Goal: Obtain resource: Obtain resource

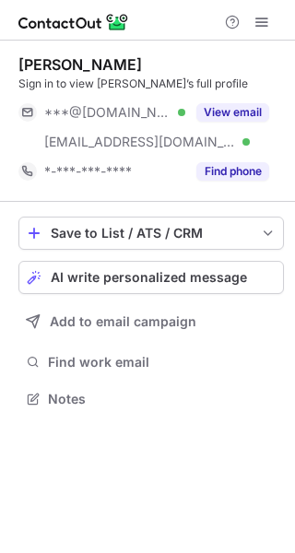
scroll to position [386, 295]
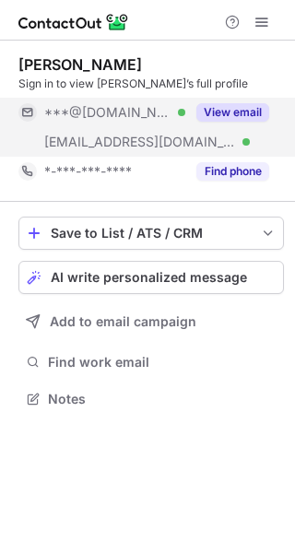
click at [223, 99] on div "View email" at bounding box center [227, 112] width 84 height 29
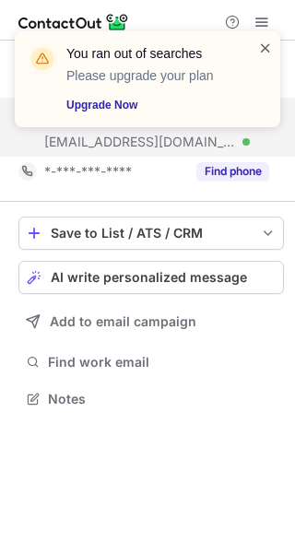
click at [267, 49] on span at bounding box center [265, 48] width 15 height 18
